Goal: Information Seeking & Learning: Learn about a topic

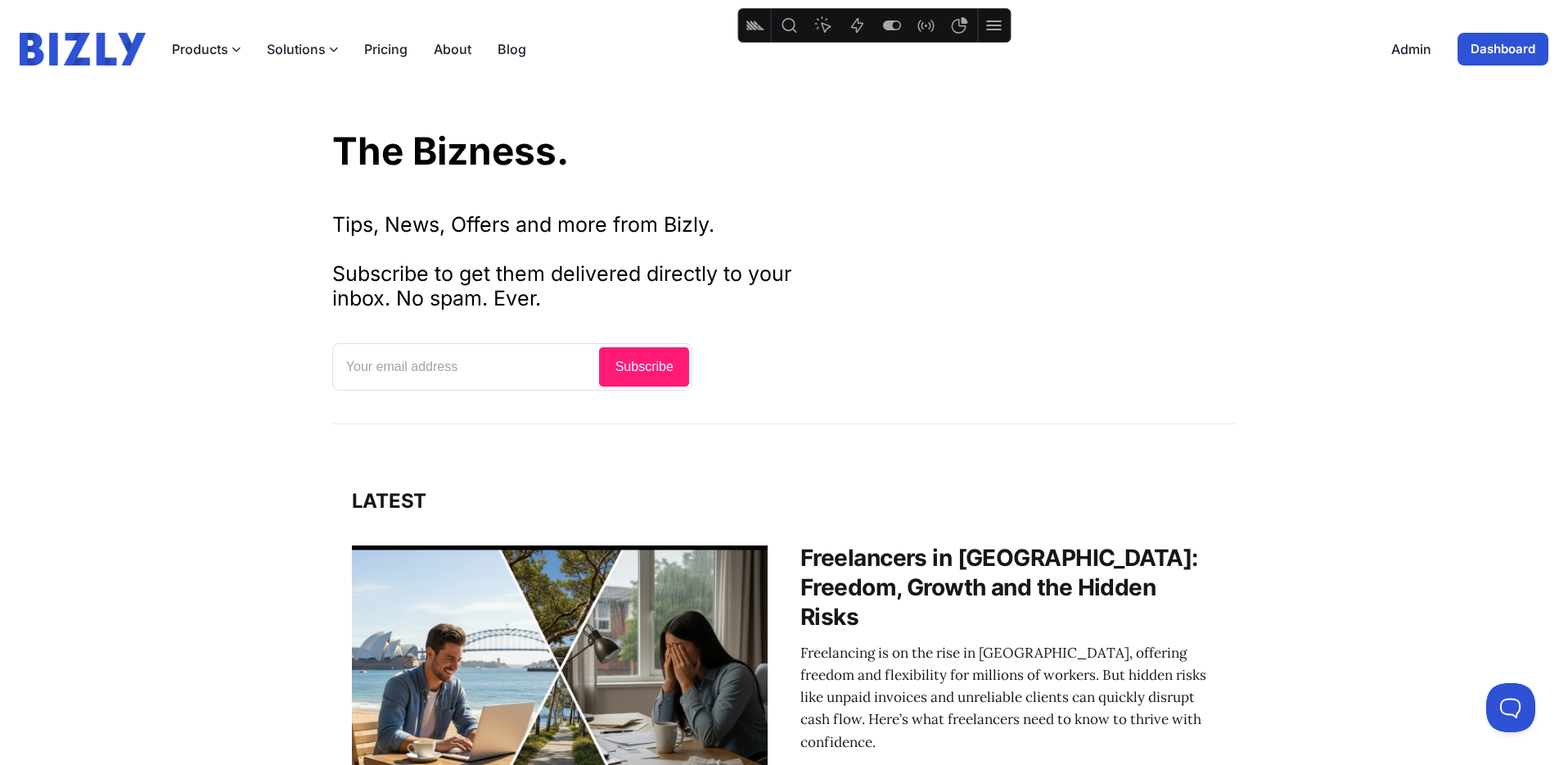
click at [440, 49] on link "About" at bounding box center [452, 49] width 38 height 19
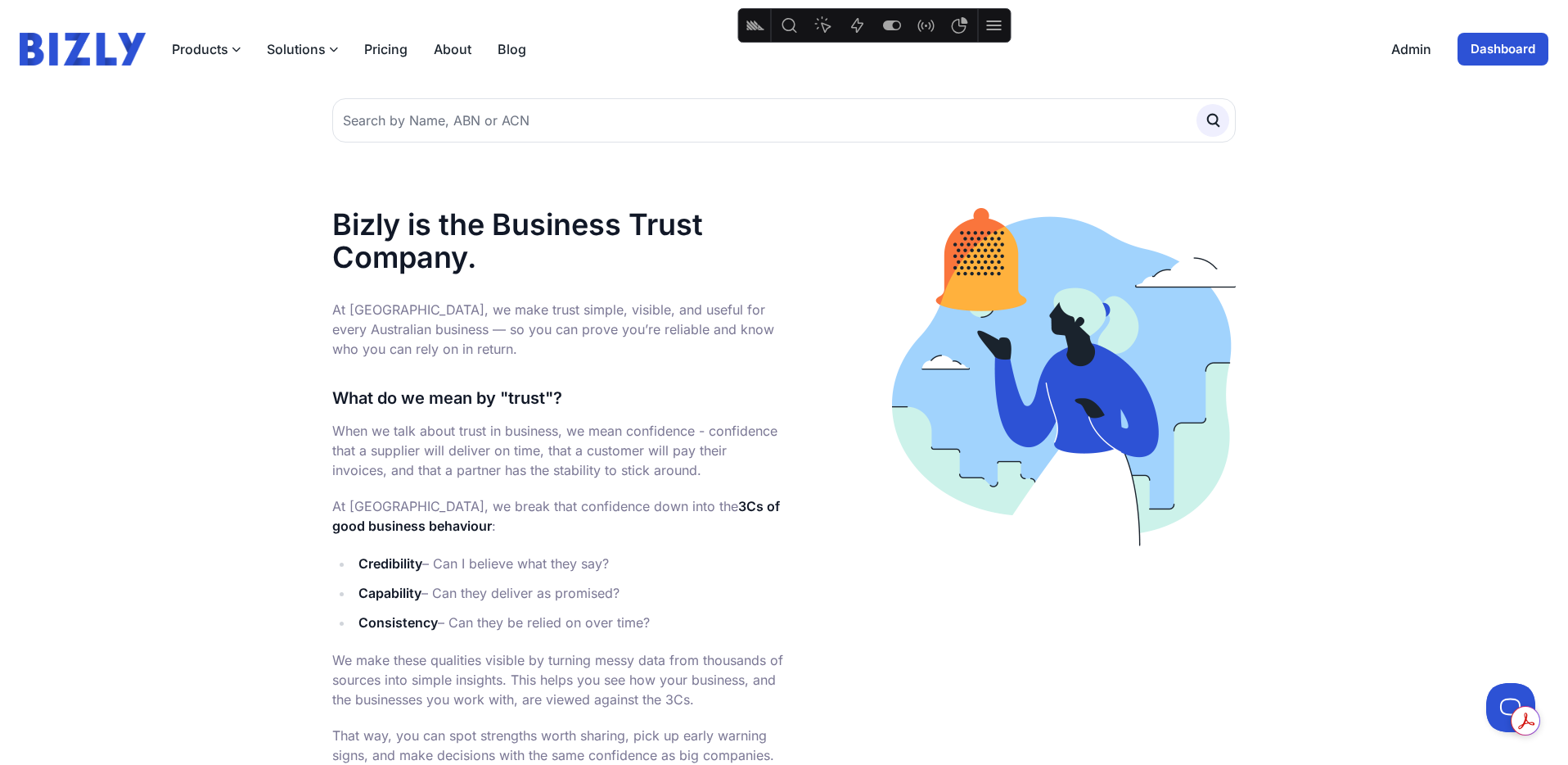
scroll to position [10, 0]
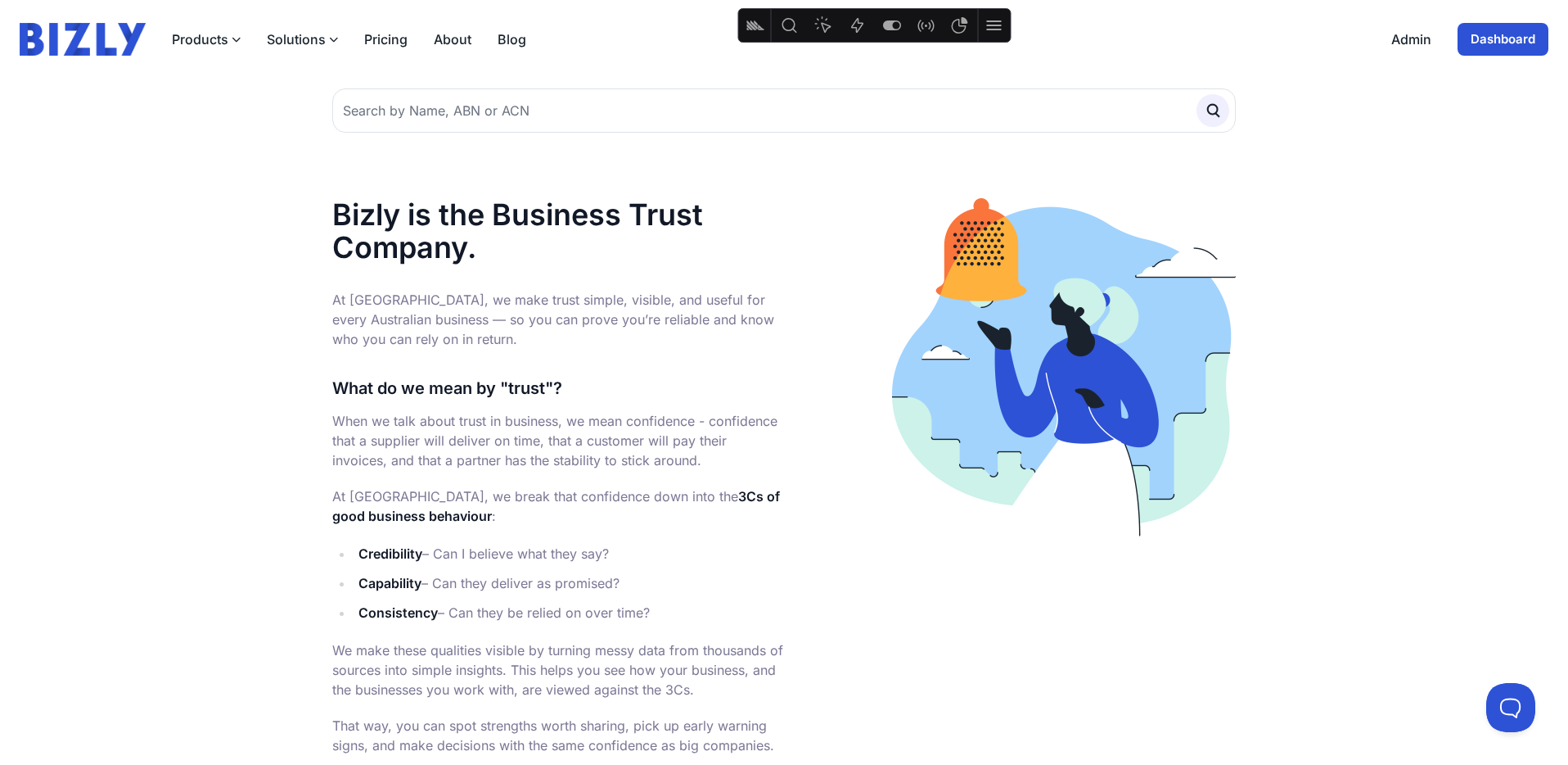
click at [494, 32] on div "Products Bizly Scores Free business assessment Bizly Reports Detailed business …" at bounding box center [349, 39] width 355 height 19
click at [498, 40] on link "Blog" at bounding box center [512, 39] width 28 height 19
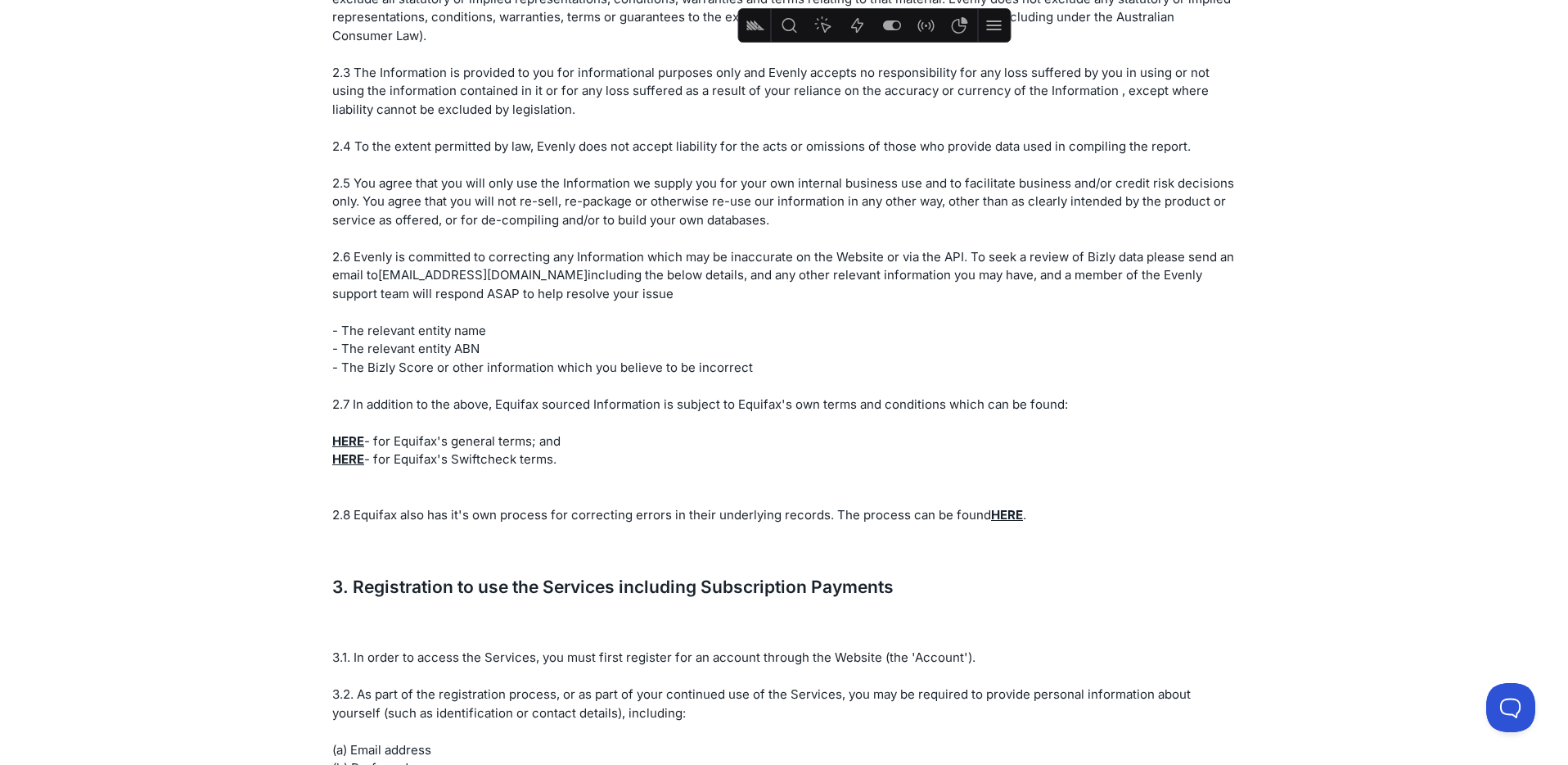
scroll to position [889, 0]
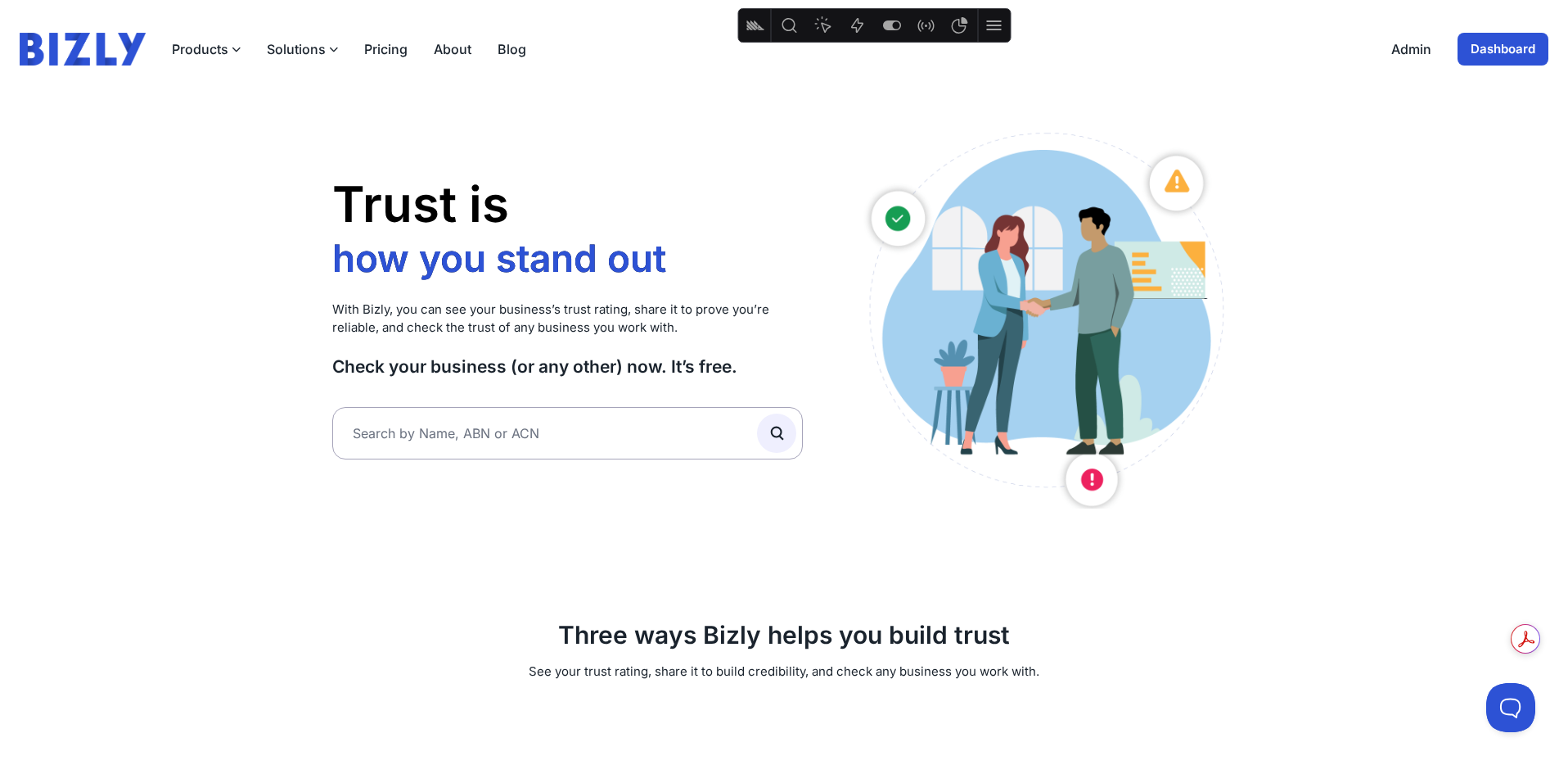
scroll to position [3, 0]
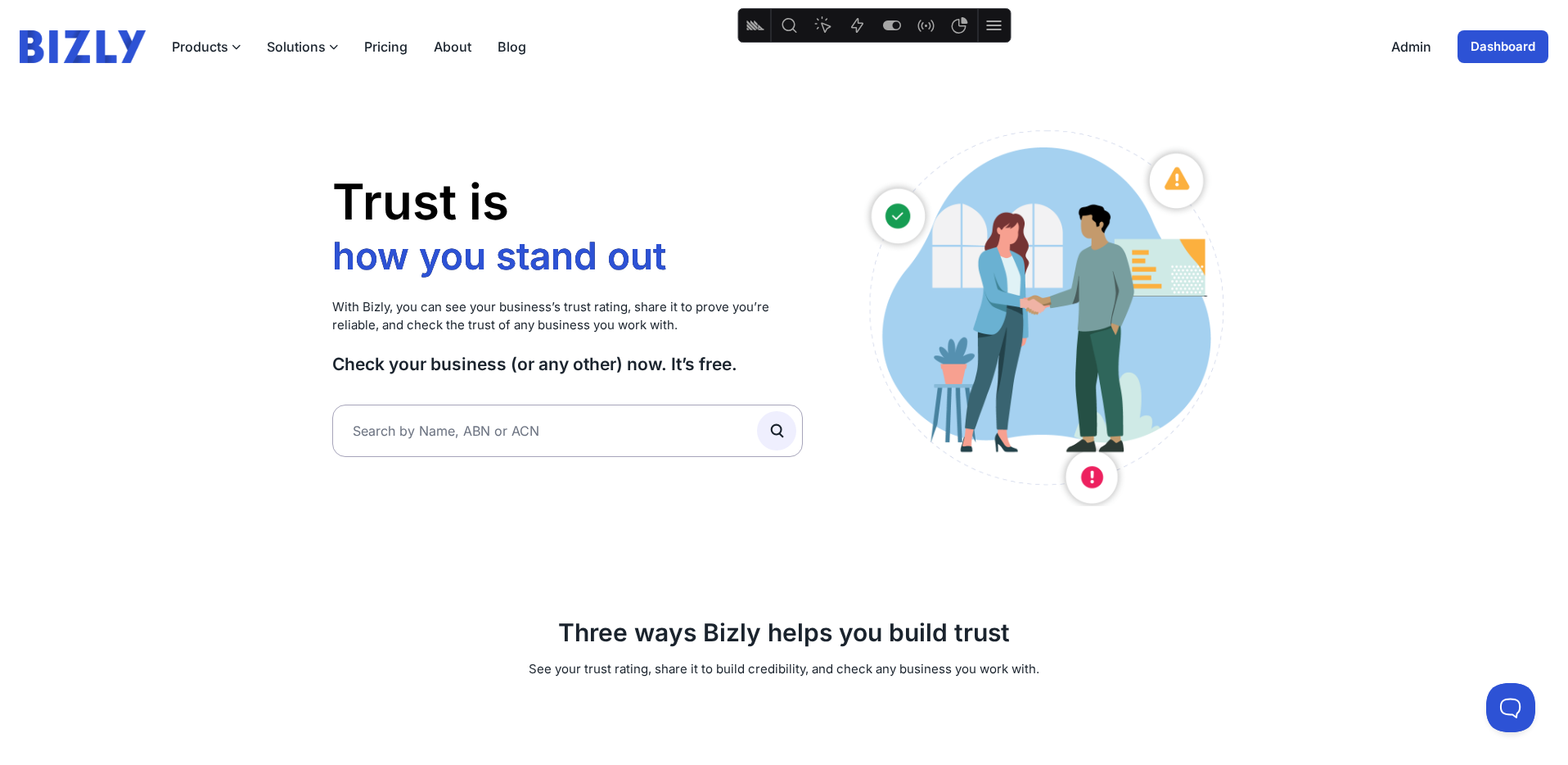
click at [512, 49] on link "Blog" at bounding box center [512, 46] width 28 height 19
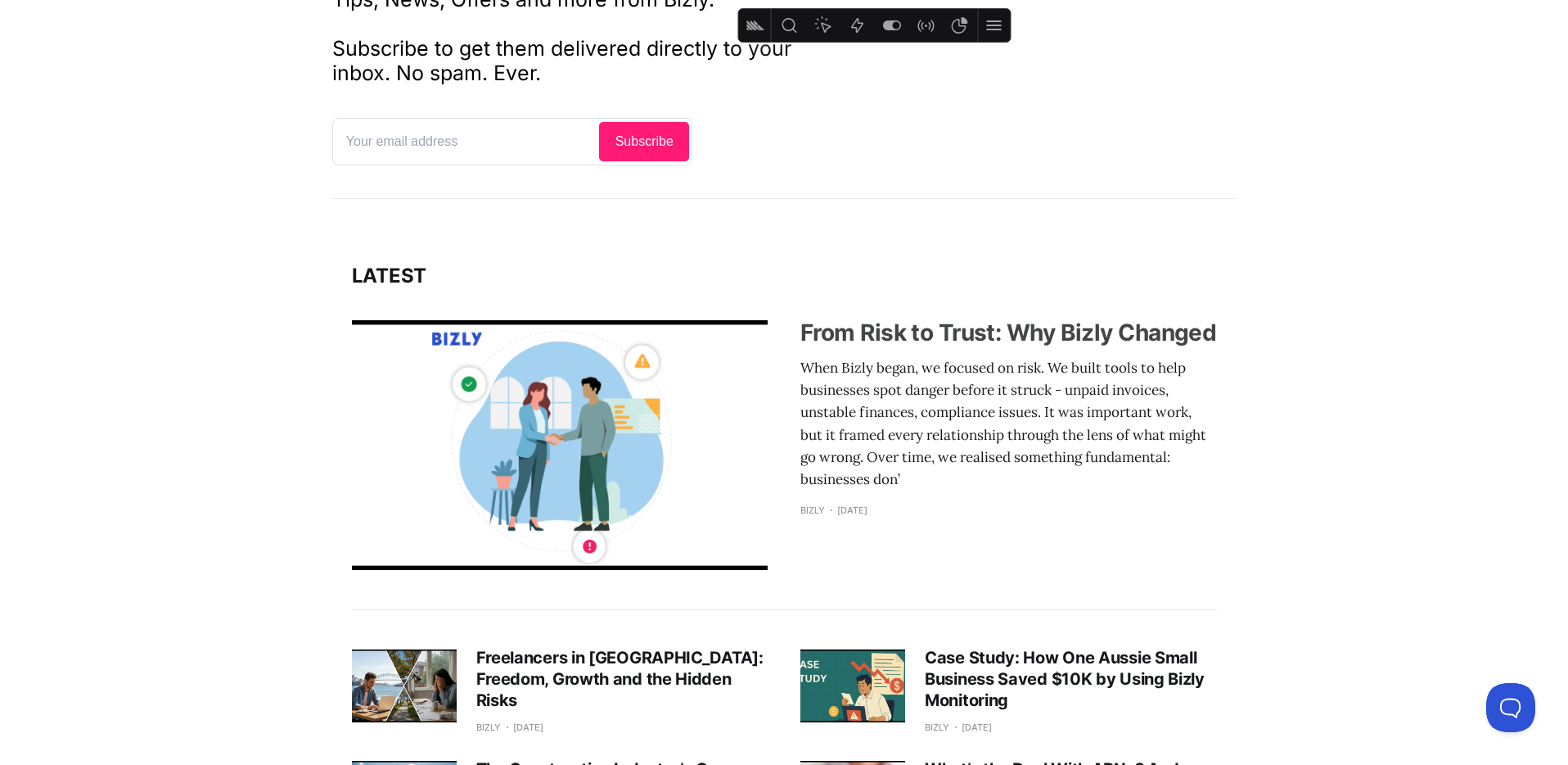
scroll to position [164, 0]
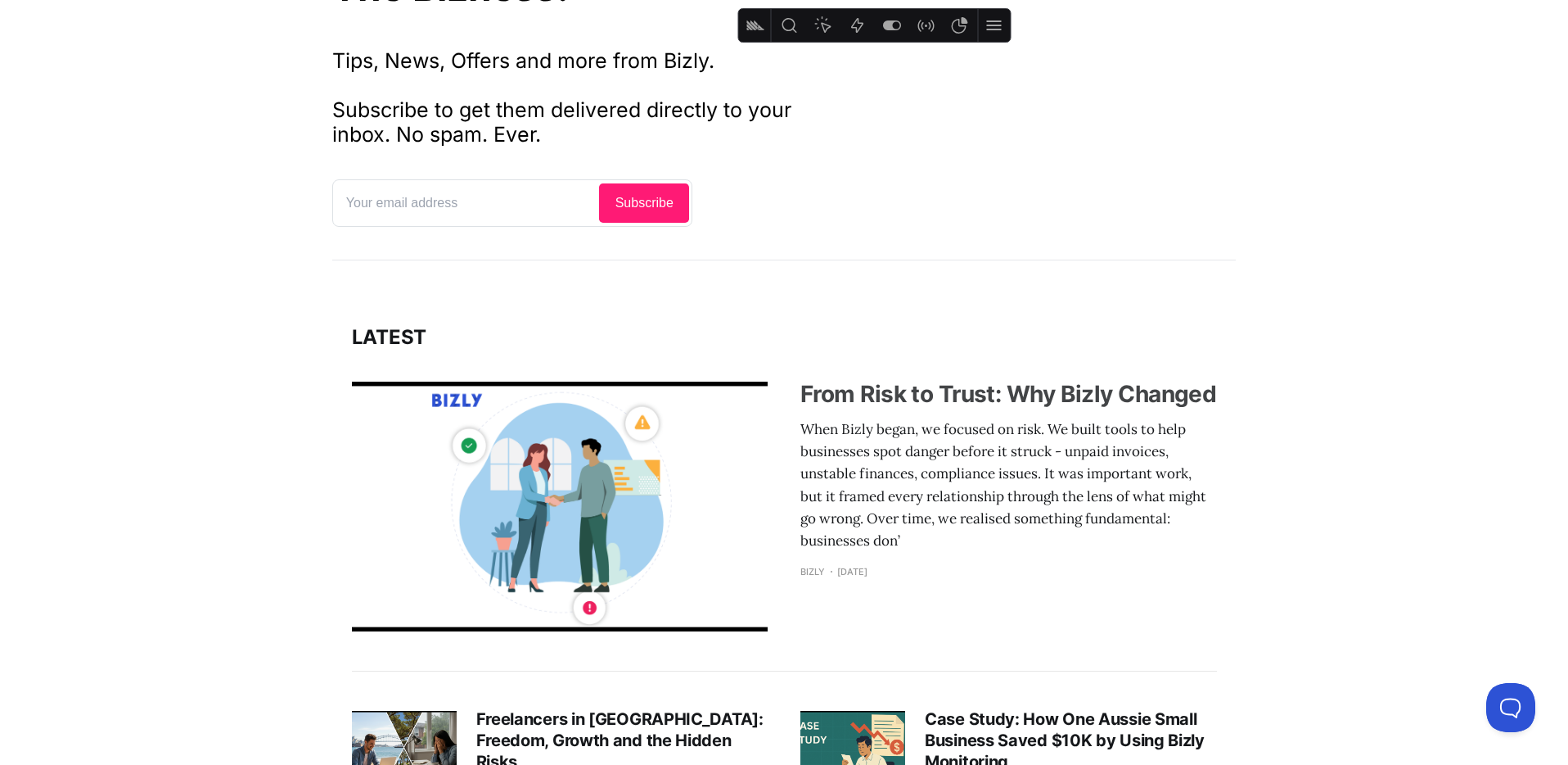
click at [604, 449] on img at bounding box center [561, 506] width 417 height 249
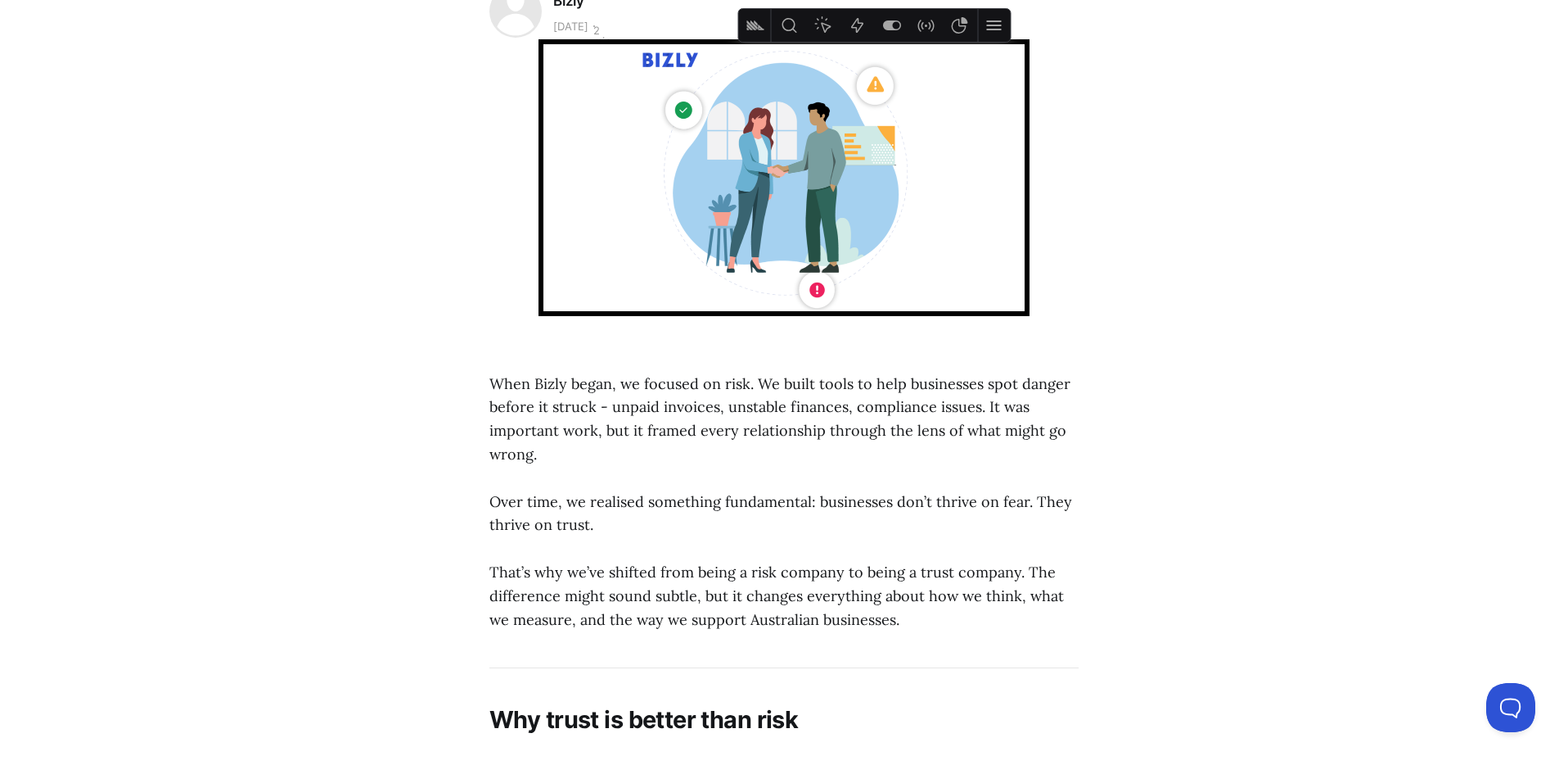
scroll to position [648, 0]
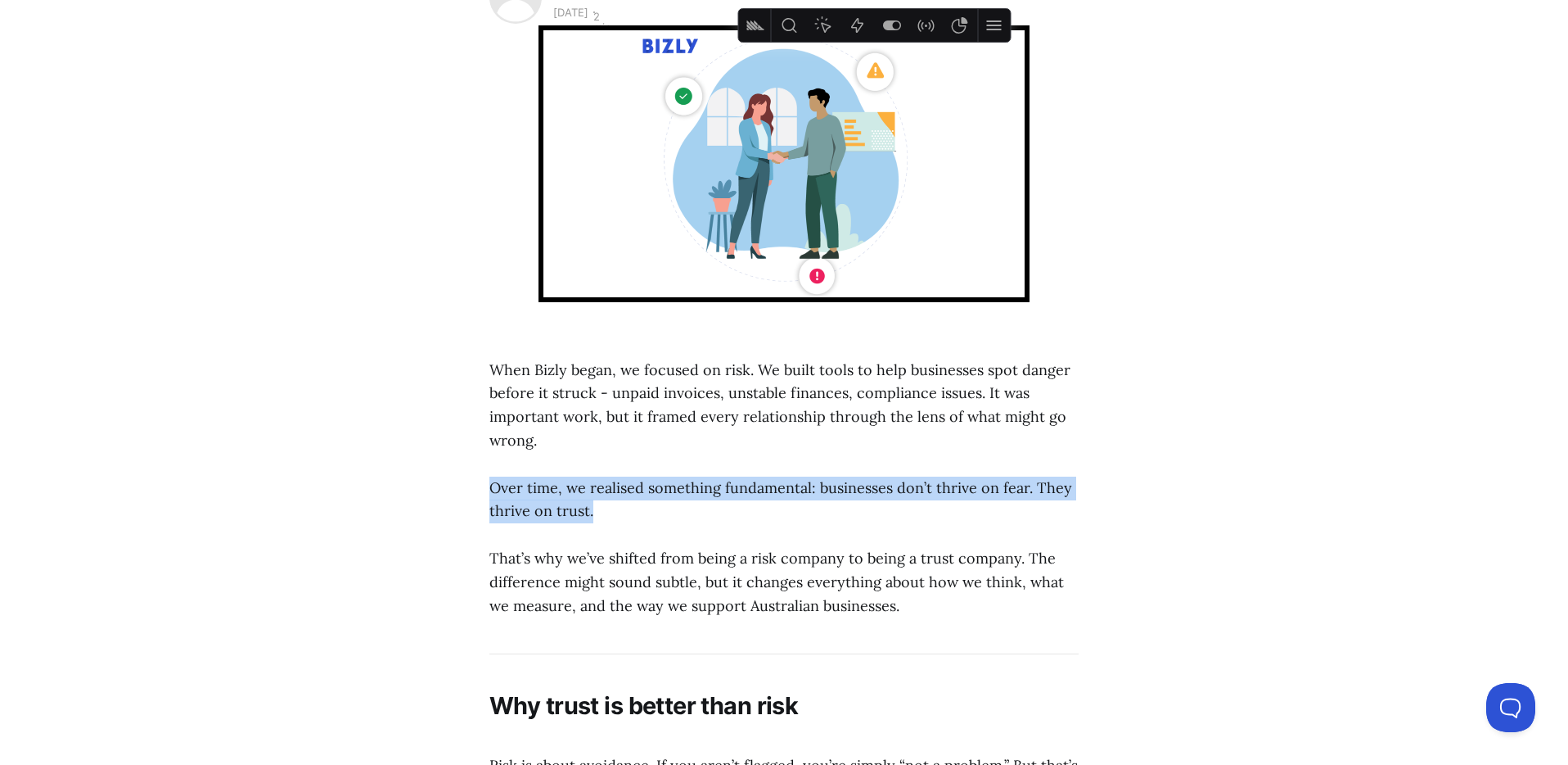
drag, startPoint x: 598, startPoint y: 511, endPoint x: 480, endPoint y: 494, distance: 119.2
copy p "Over time, we realised something fundamental: businesses don’t thrive on fear. …"
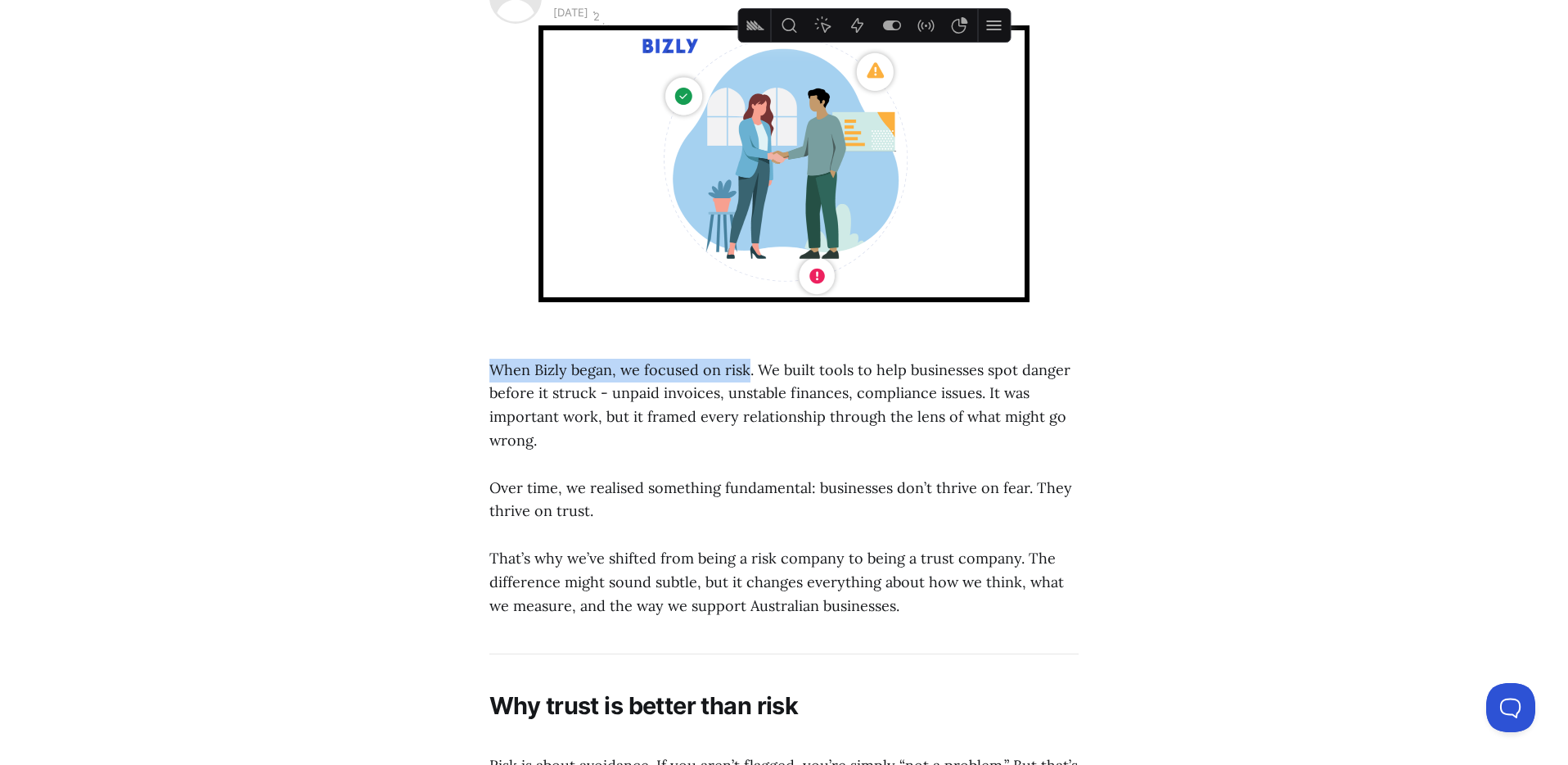
drag, startPoint x: 493, startPoint y: 367, endPoint x: 746, endPoint y: 367, distance: 253.0
click at [746, 367] on p "When Bizly began, we focused on risk. We built tools to help businesses spot da…" at bounding box center [784, 405] width 589 height 95
copy p "When Bizly began, we focused on risk"
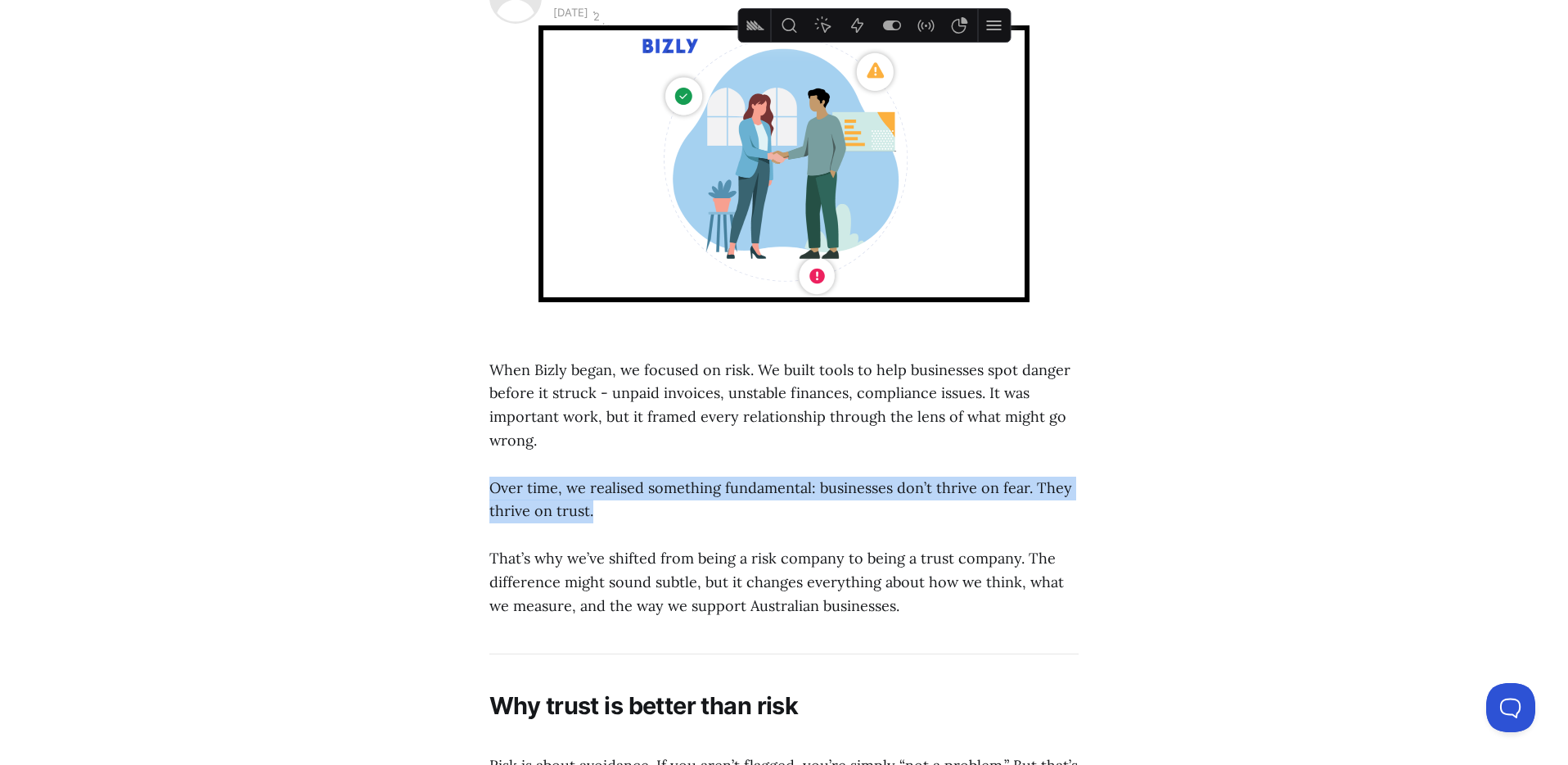
drag, startPoint x: 489, startPoint y: 486, endPoint x: 636, endPoint y: 509, distance: 148.8
click at [639, 509] on p "Over time, we realised something fundamental: businesses don’t thrive on fear. …" at bounding box center [784, 500] width 589 height 48
copy p "Over time, we realised something fundamental: businesses don’t thrive on fear. …"
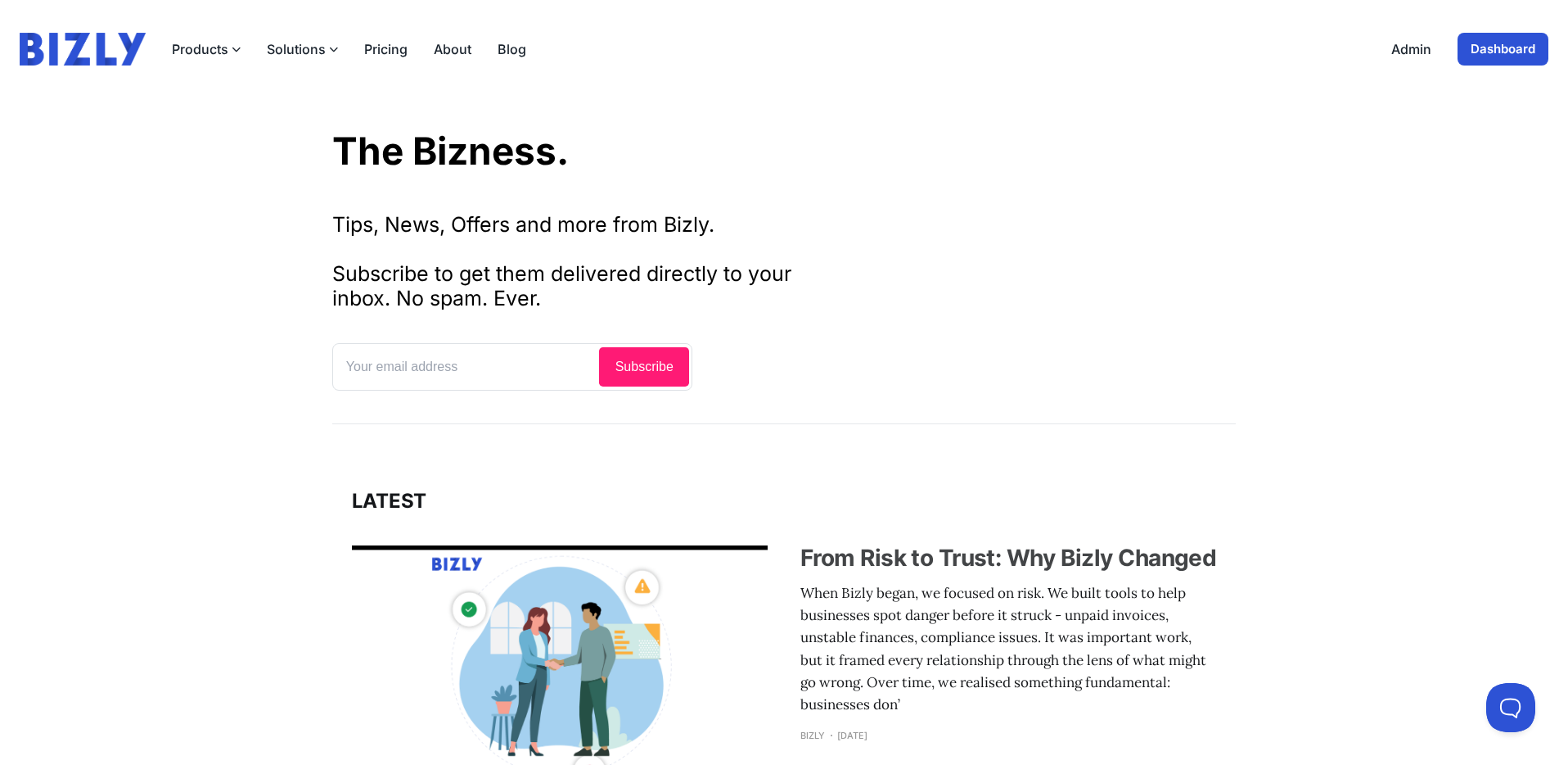
click at [907, 567] on h3 "From Risk to Trust: Why Bizly Changed" at bounding box center [1009, 557] width 417 height 29
